Goal: Ask a question

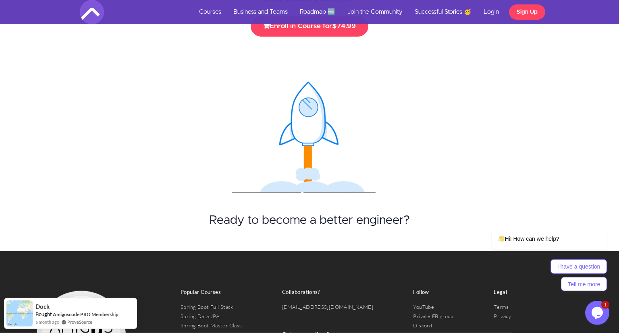
scroll to position [3664, 0]
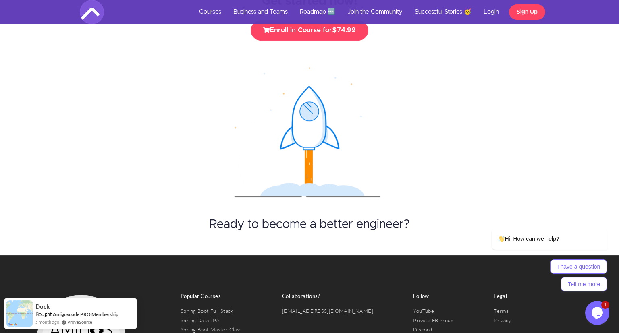
click at [596, 314] on icon "$i18n('chat', 'chat_widget')" at bounding box center [597, 313] width 11 height 12
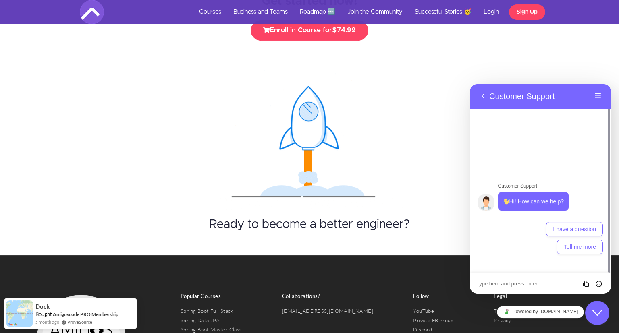
click at [470, 84] on textarea at bounding box center [470, 84] width 0 height 0
type textarea "bu kursu almaqa deyer?"
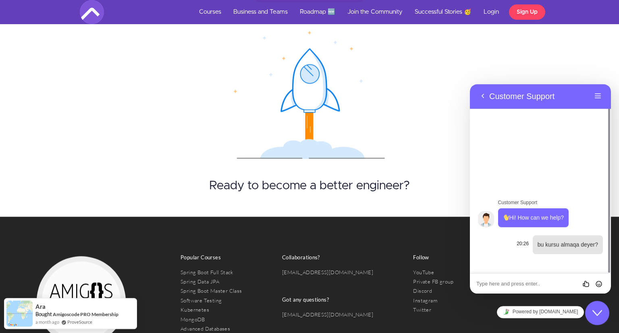
scroll to position [3703, 0]
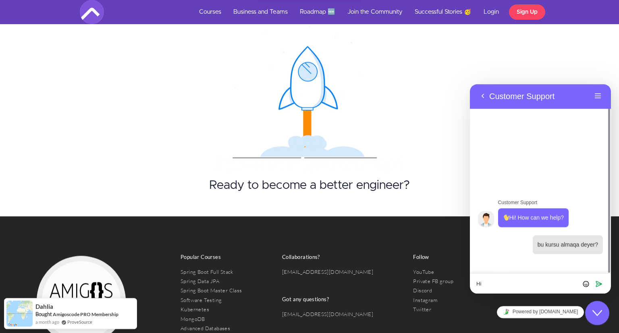
type textarea "Hi4"
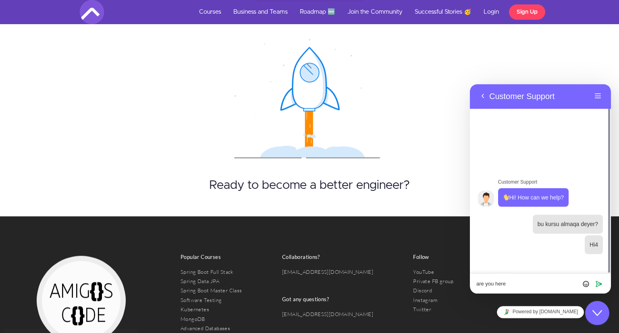
type textarea "are you here?"
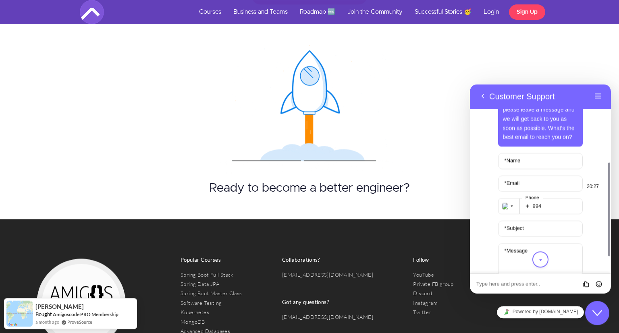
scroll to position [157, 0]
click at [520, 168] on input "* Name" at bounding box center [540, 161] width 85 height 16
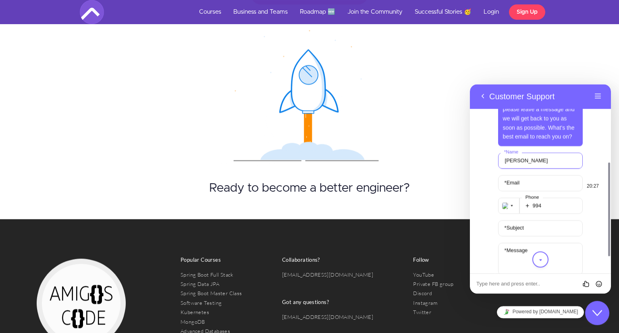
type input "[PERSON_NAME]"
click at [522, 179] on input "* Email" at bounding box center [540, 183] width 85 height 16
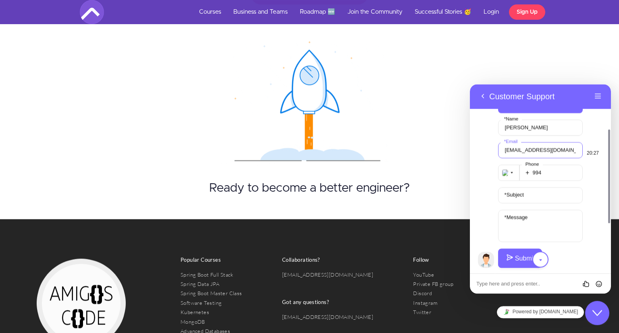
scroll to position [3719, 0]
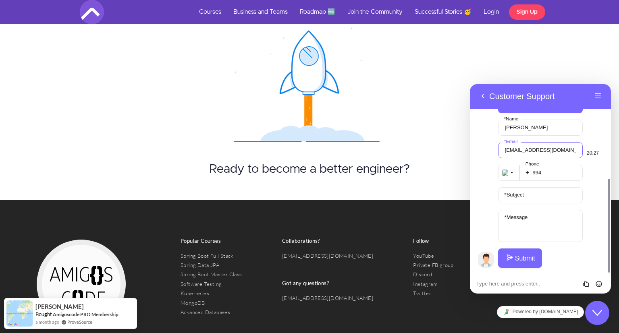
type input "[EMAIL_ADDRESS][DOMAIN_NAME]"
click at [532, 199] on input "* Subject" at bounding box center [540, 195] width 85 height 16
type input "Course"
click at [534, 221] on textarea "* Message" at bounding box center [540, 226] width 85 height 32
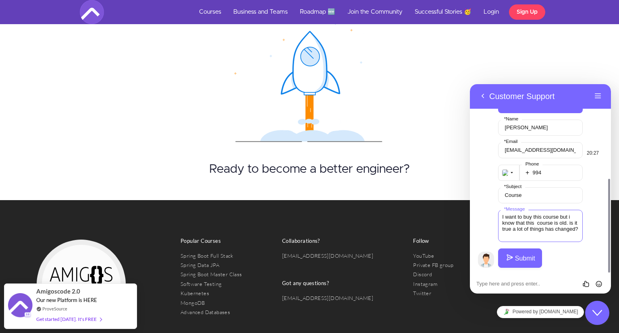
type textarea "I want to buy this course but i know that this course is old. is it true a lot …"
click at [530, 259] on button "Submit" at bounding box center [520, 258] width 44 height 19
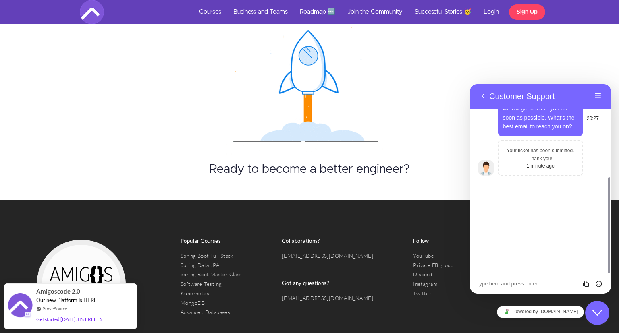
scroll to position [76, 0]
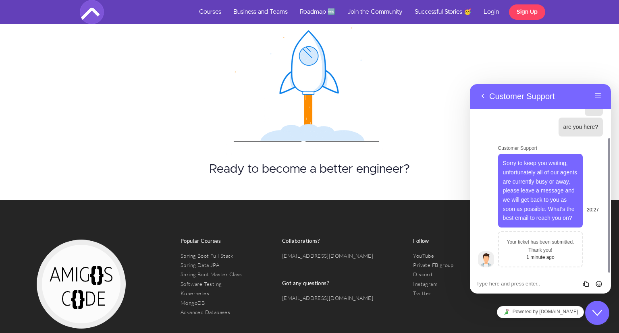
click at [526, 233] on div "Your ticket has been submitted. Thank you! 1 minute ago" at bounding box center [540, 249] width 85 height 36
click at [605, 98] on div "Back Customer Support Menu" at bounding box center [540, 96] width 141 height 25
click at [601, 307] on button "Close Chat This icon closes the chat window." at bounding box center [597, 313] width 24 height 24
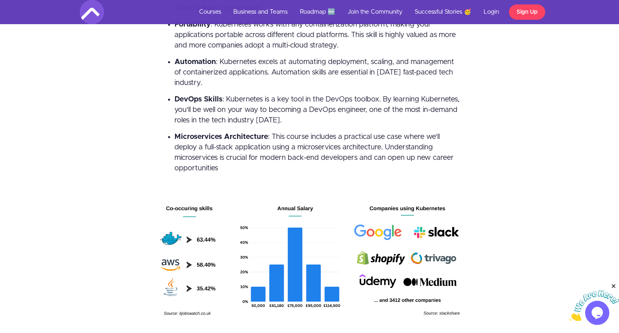
scroll to position [2108, 0]
